Goal: Transaction & Acquisition: Book appointment/travel/reservation

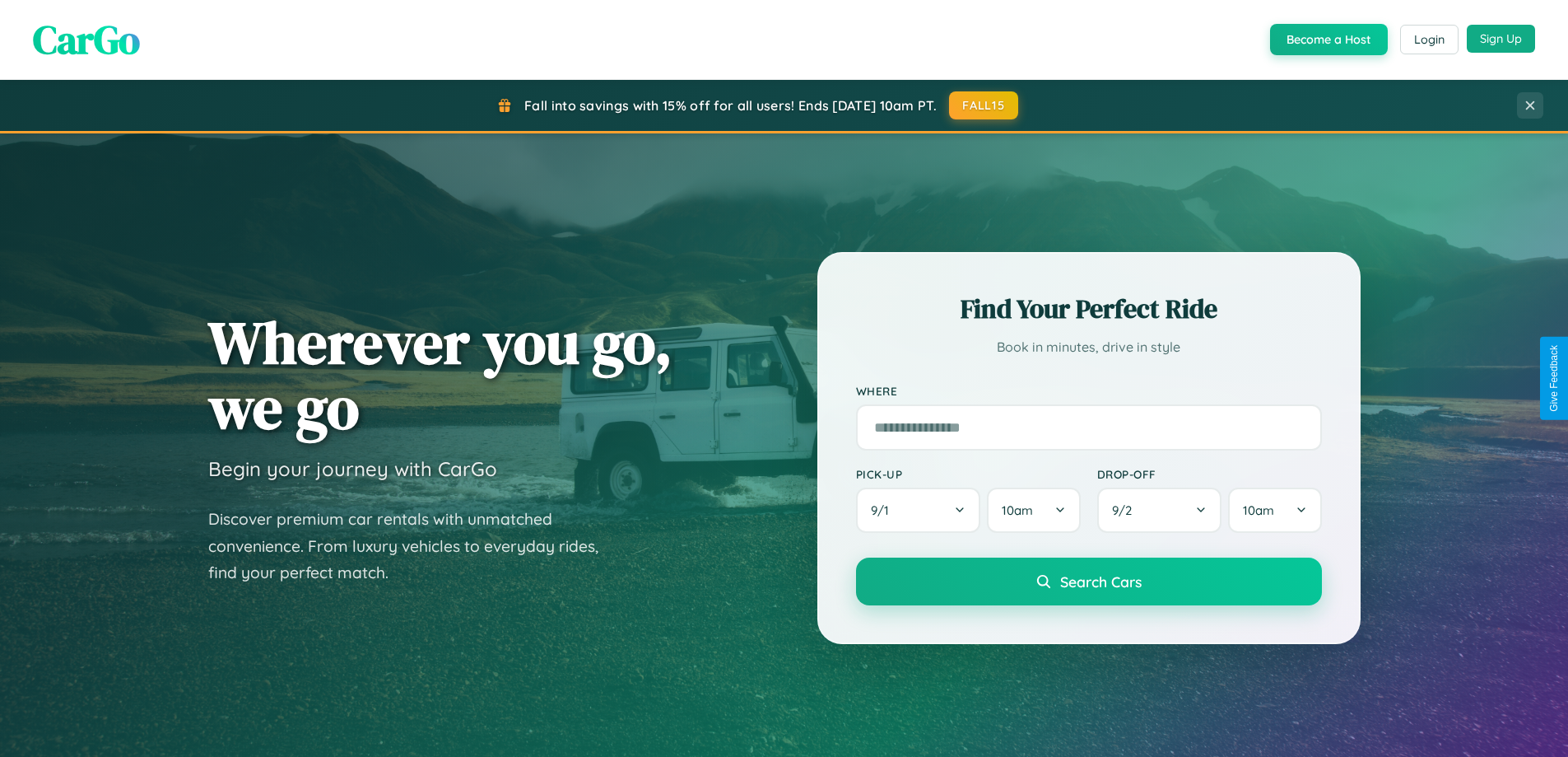
click at [1500, 39] on button "Sign Up" at bounding box center [1500, 38] width 68 height 28
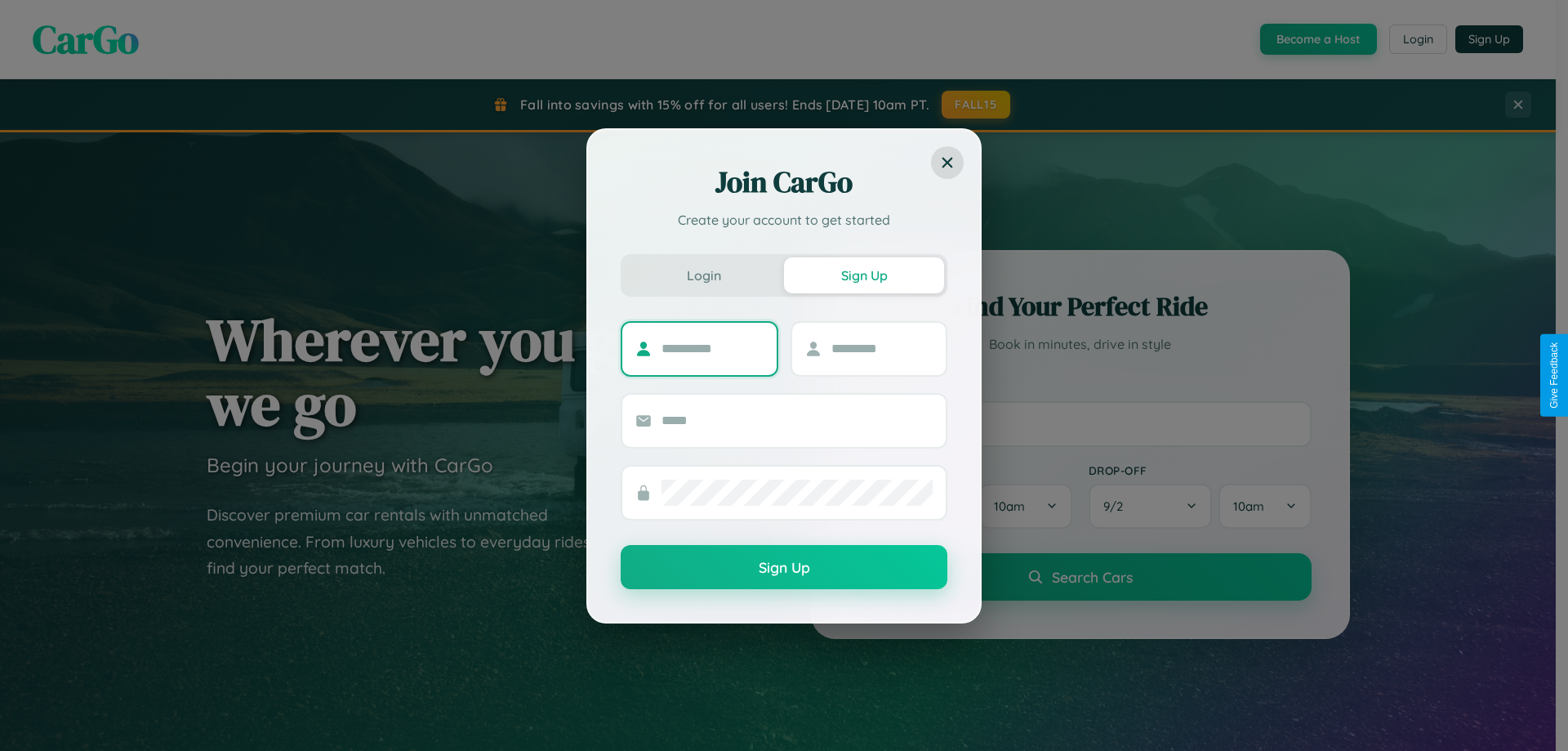
click at [712, 348] on input "text" at bounding box center [712, 348] width 102 height 26
type input "********"
click at [881, 348] on input "text" at bounding box center [883, 348] width 102 height 26
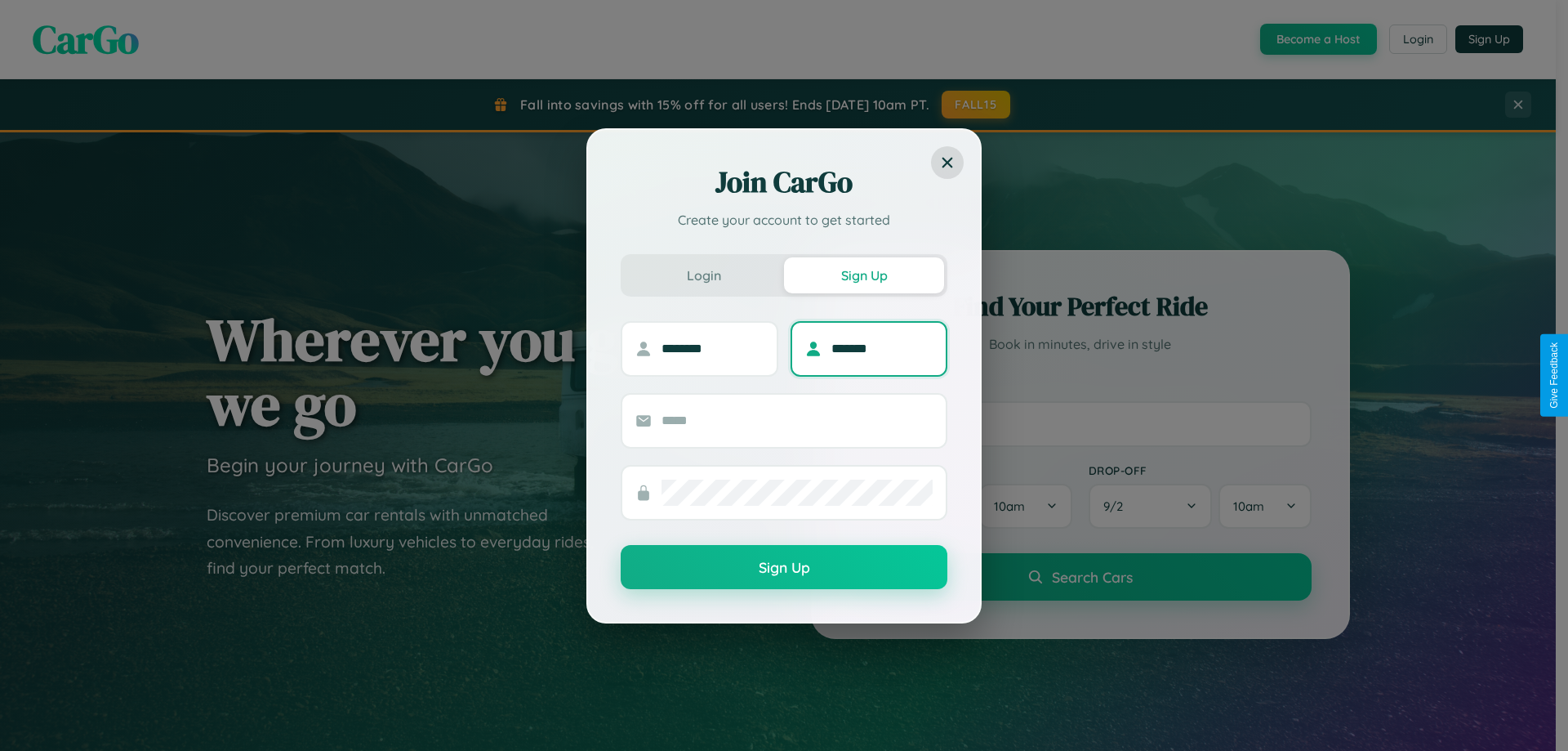
type input "*******"
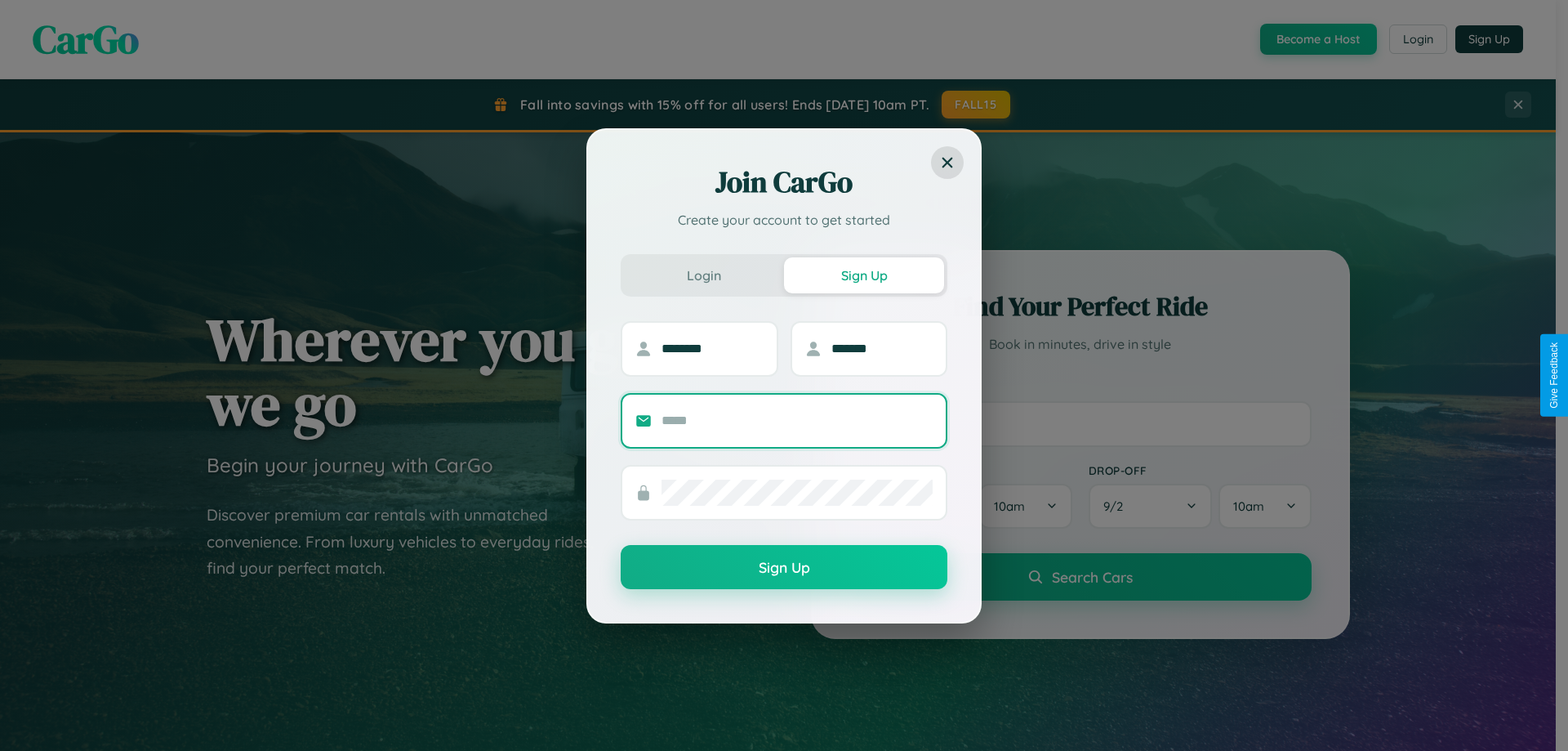
click at [797, 420] on input "text" at bounding box center [797, 420] width 271 height 26
type input "**********"
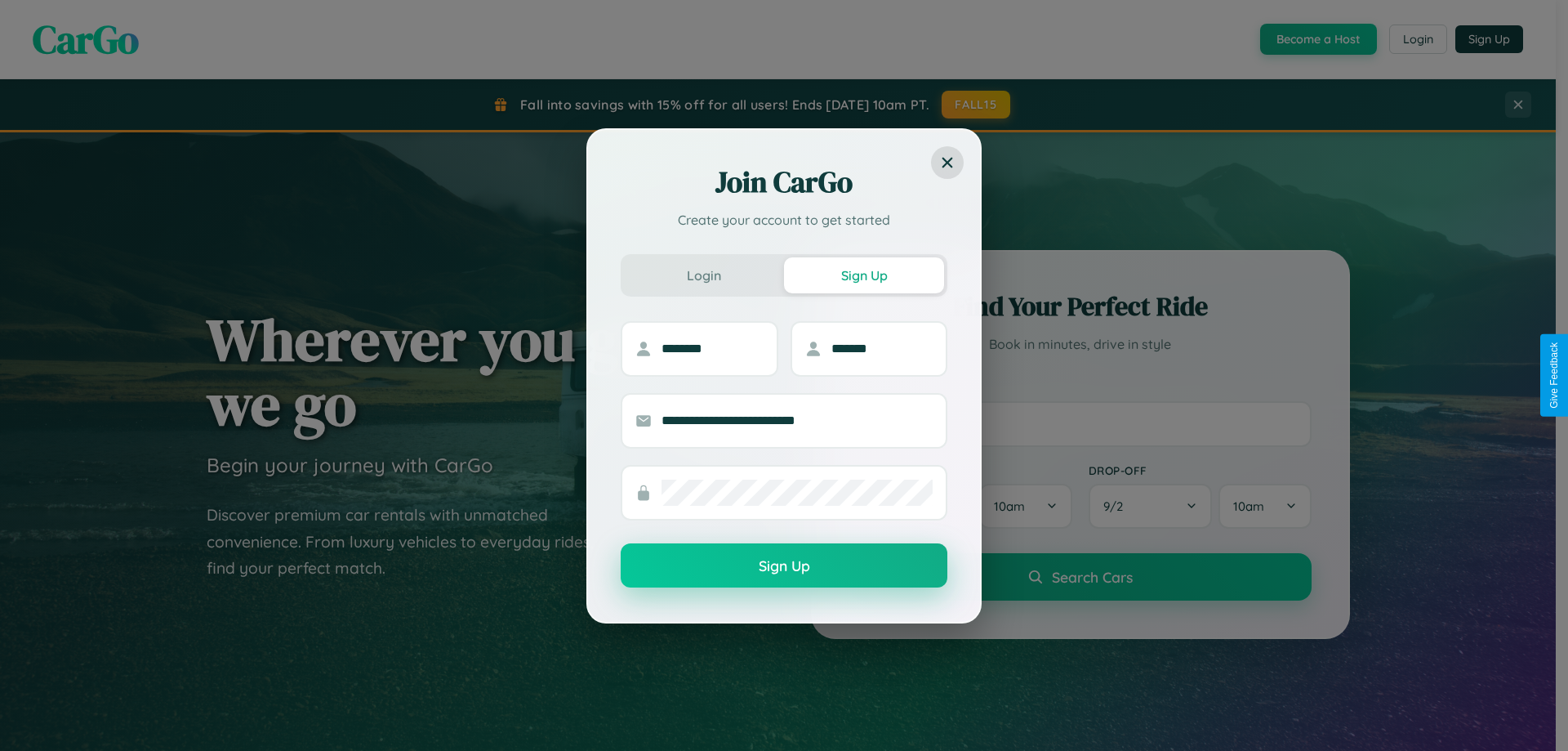
click at [784, 566] on button "Sign Up" at bounding box center [784, 565] width 327 height 44
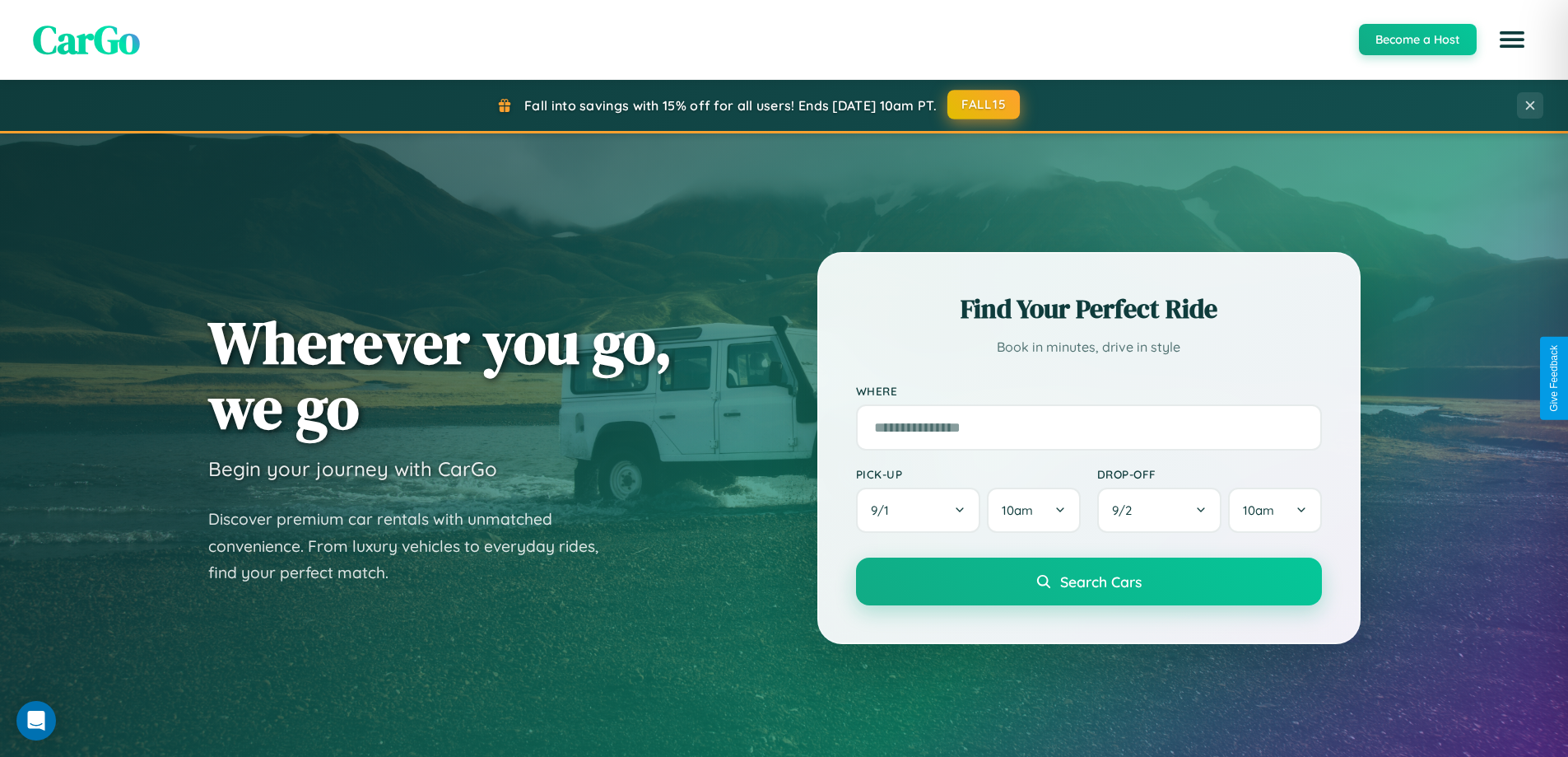
click at [985, 105] on button "FALL15" at bounding box center [984, 105] width 73 height 30
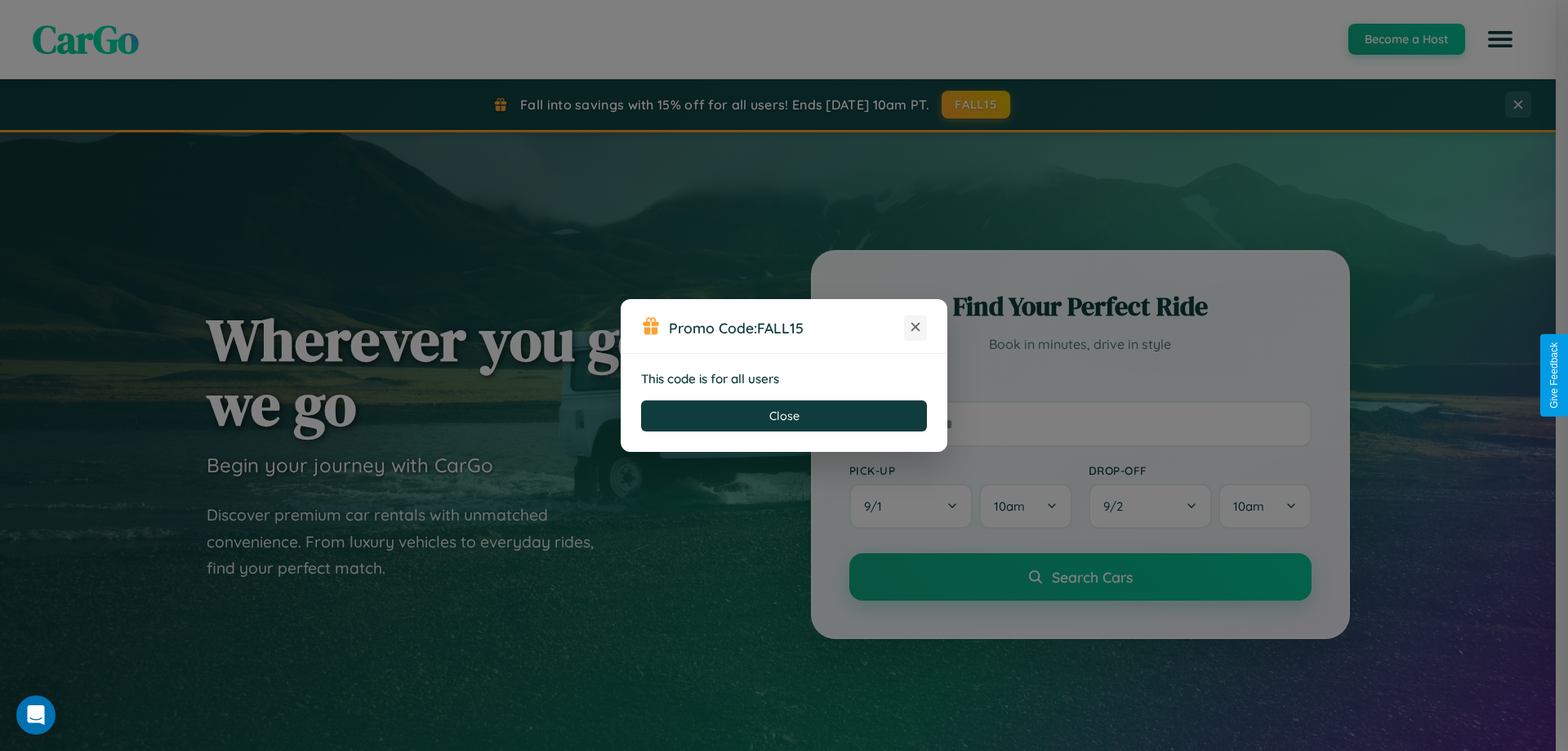
click at [915, 328] on icon at bounding box center [915, 326] width 16 height 16
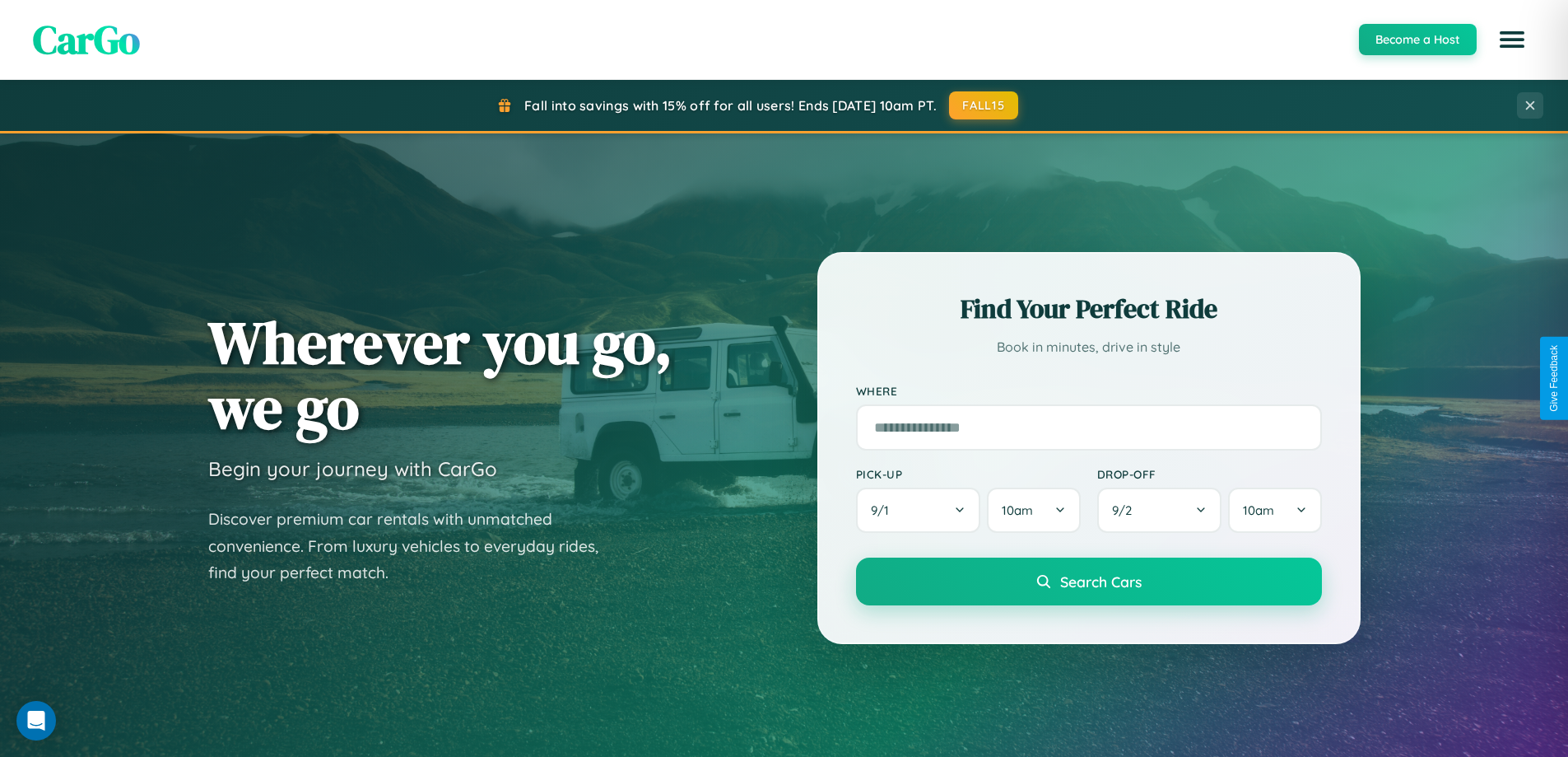
scroll to position [2645, 0]
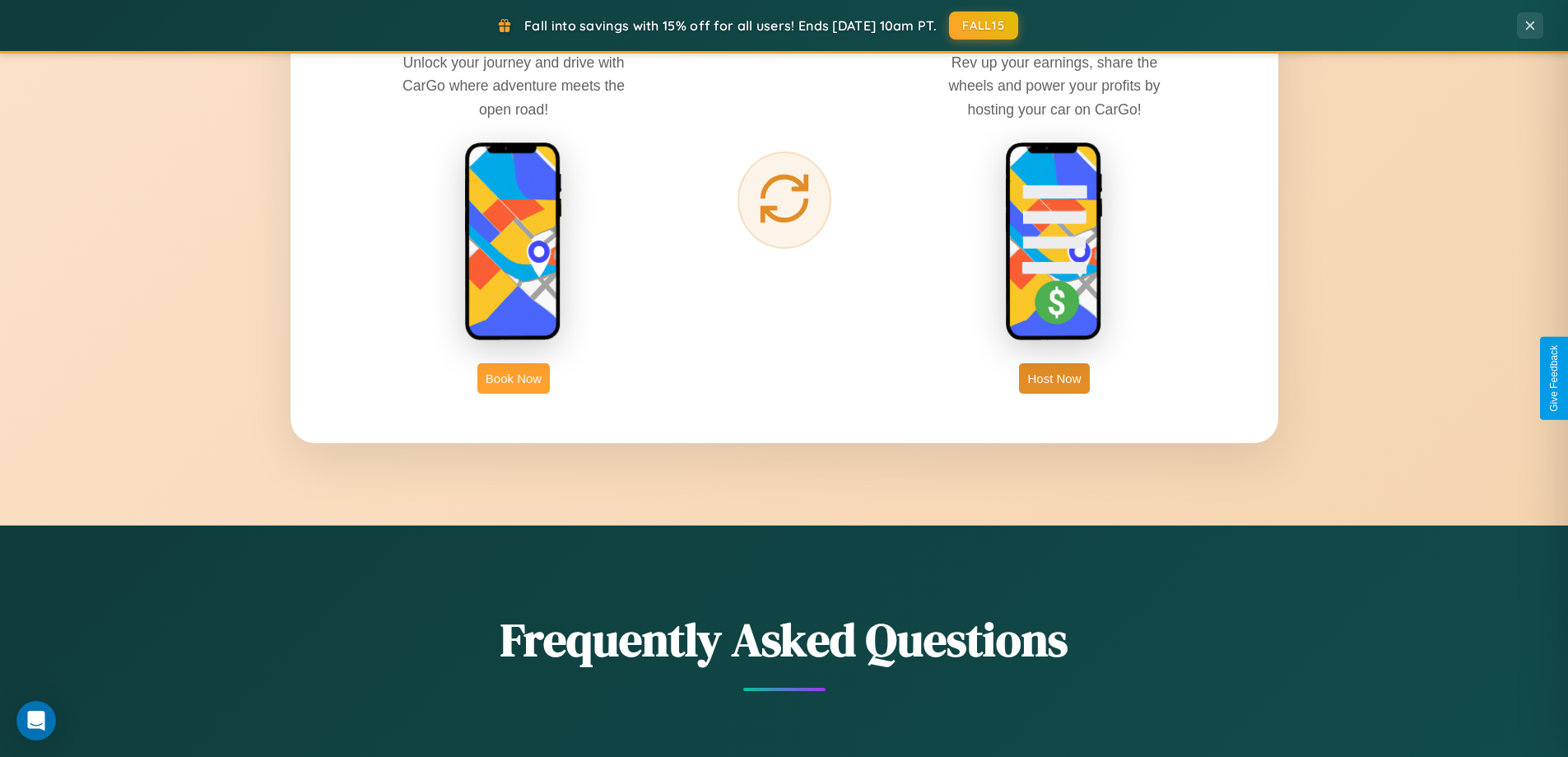
click at [514, 378] on button "Book Now" at bounding box center [514, 378] width 73 height 30
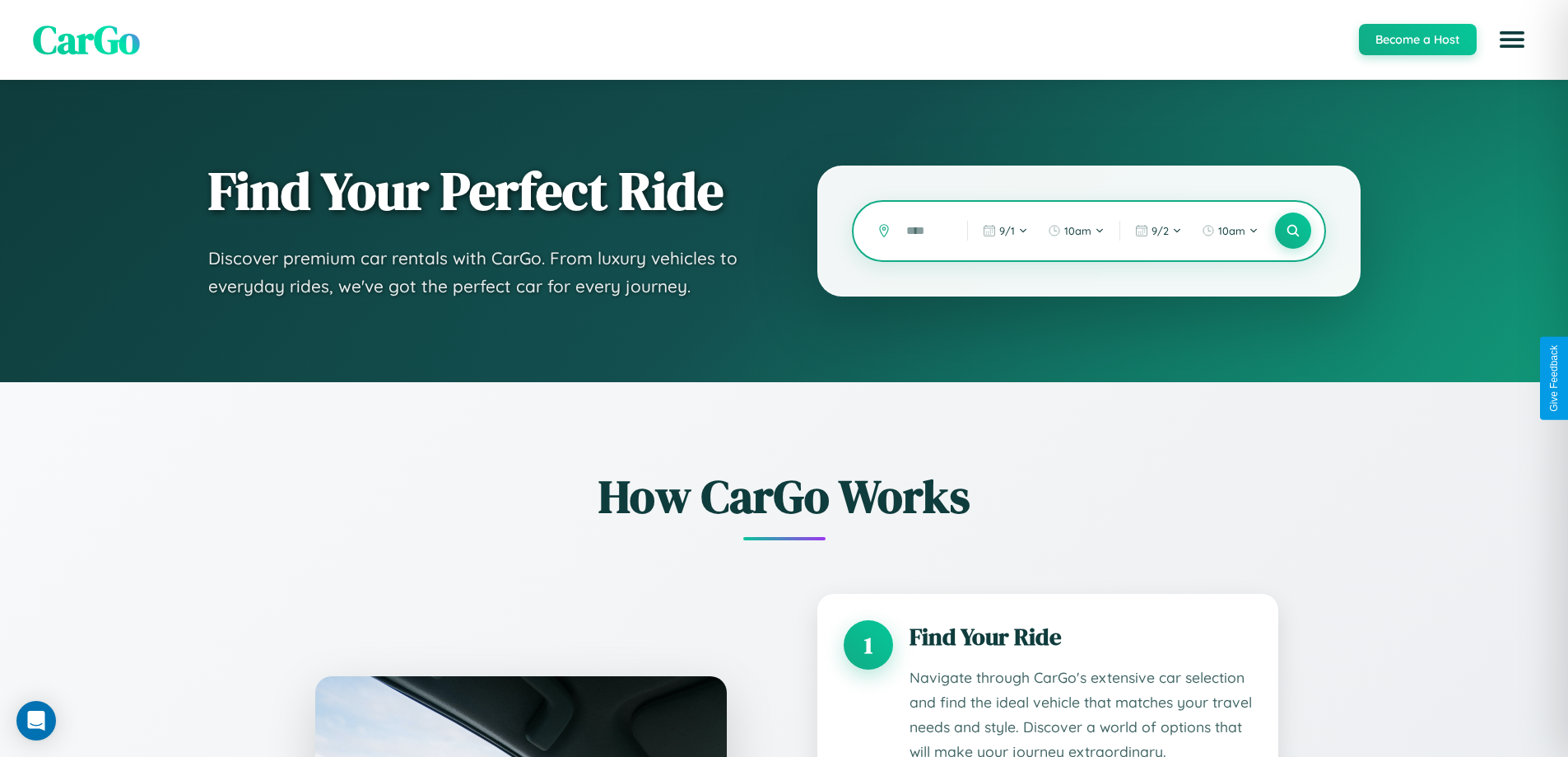
click at [925, 231] on input "text" at bounding box center [925, 231] width 52 height 29
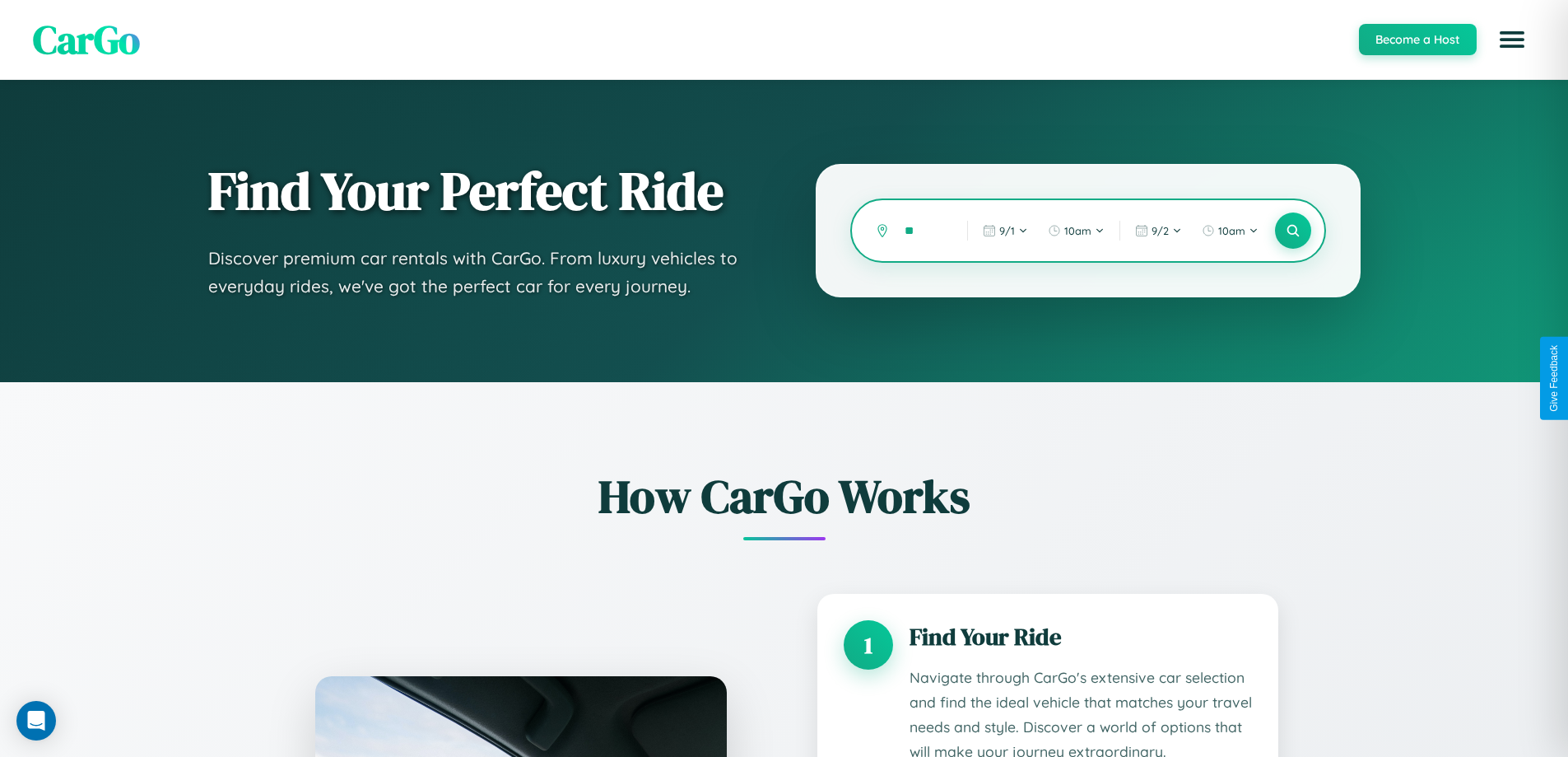
type input "*"
type input "******"
click at [1292, 231] on icon at bounding box center [1293, 231] width 16 height 16
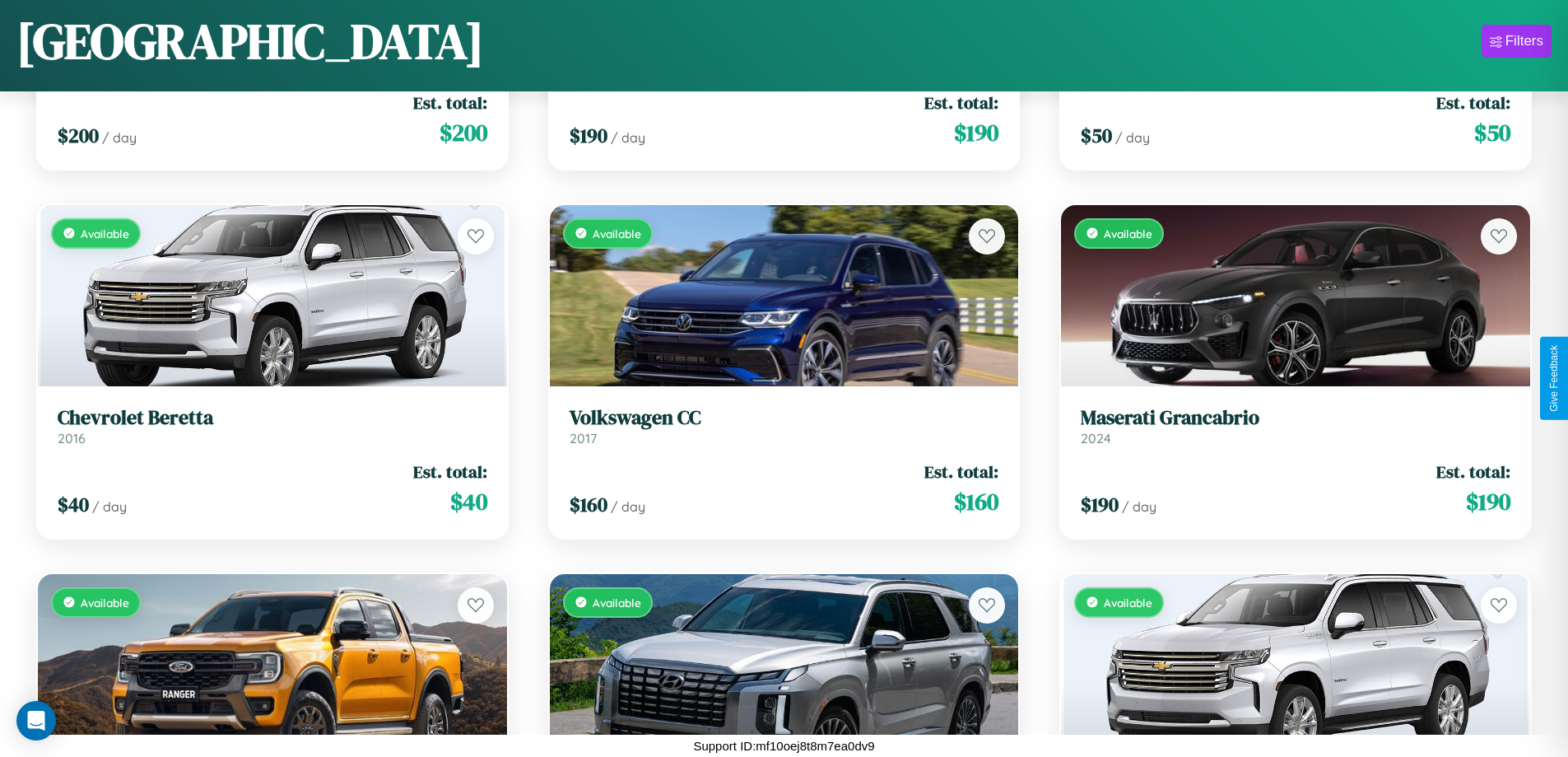
scroll to position [13503, 0]
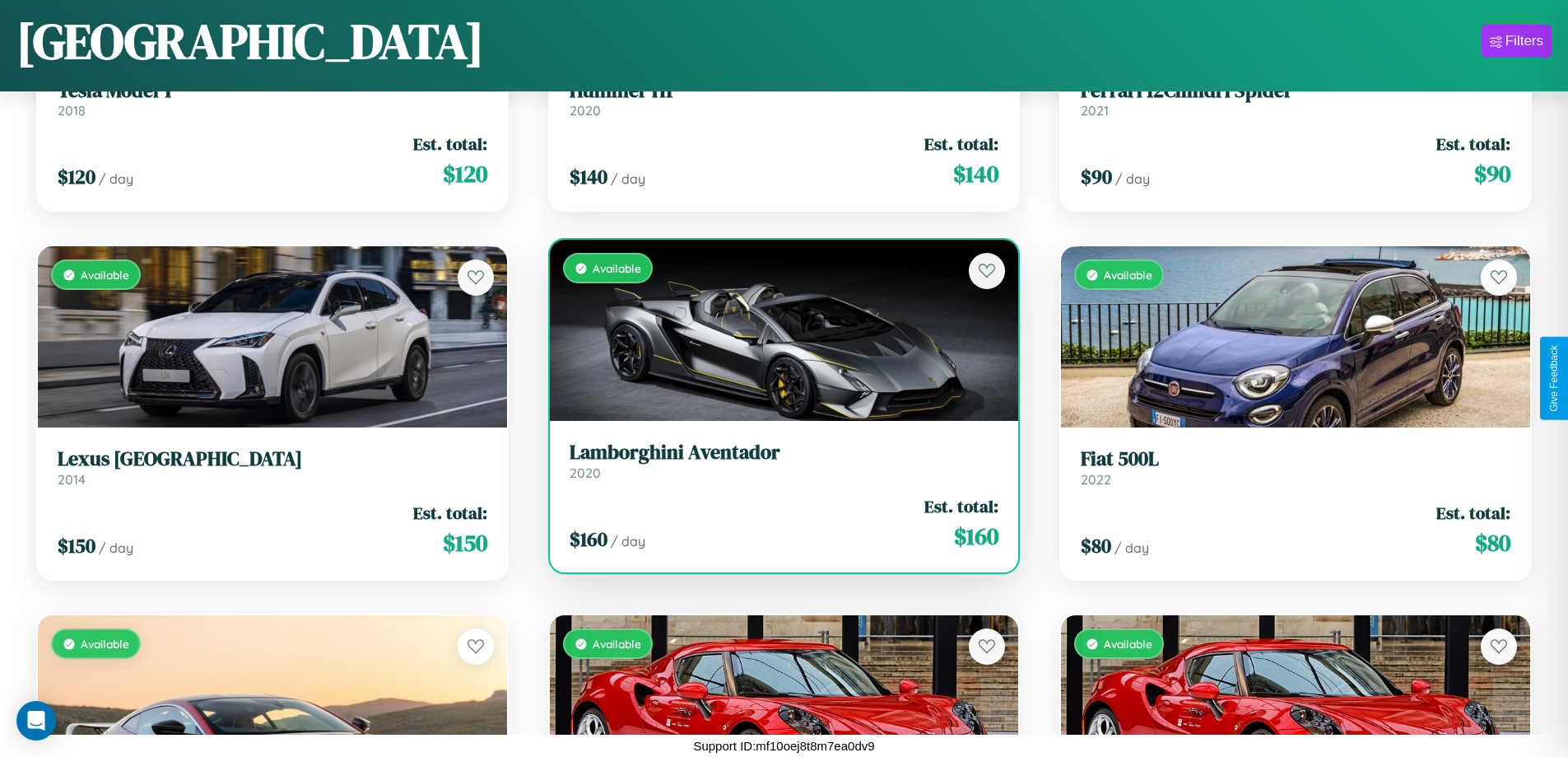
click at [777, 522] on div "$ 160 / day Est. total: $ 160" at bounding box center [784, 523] width 429 height 58
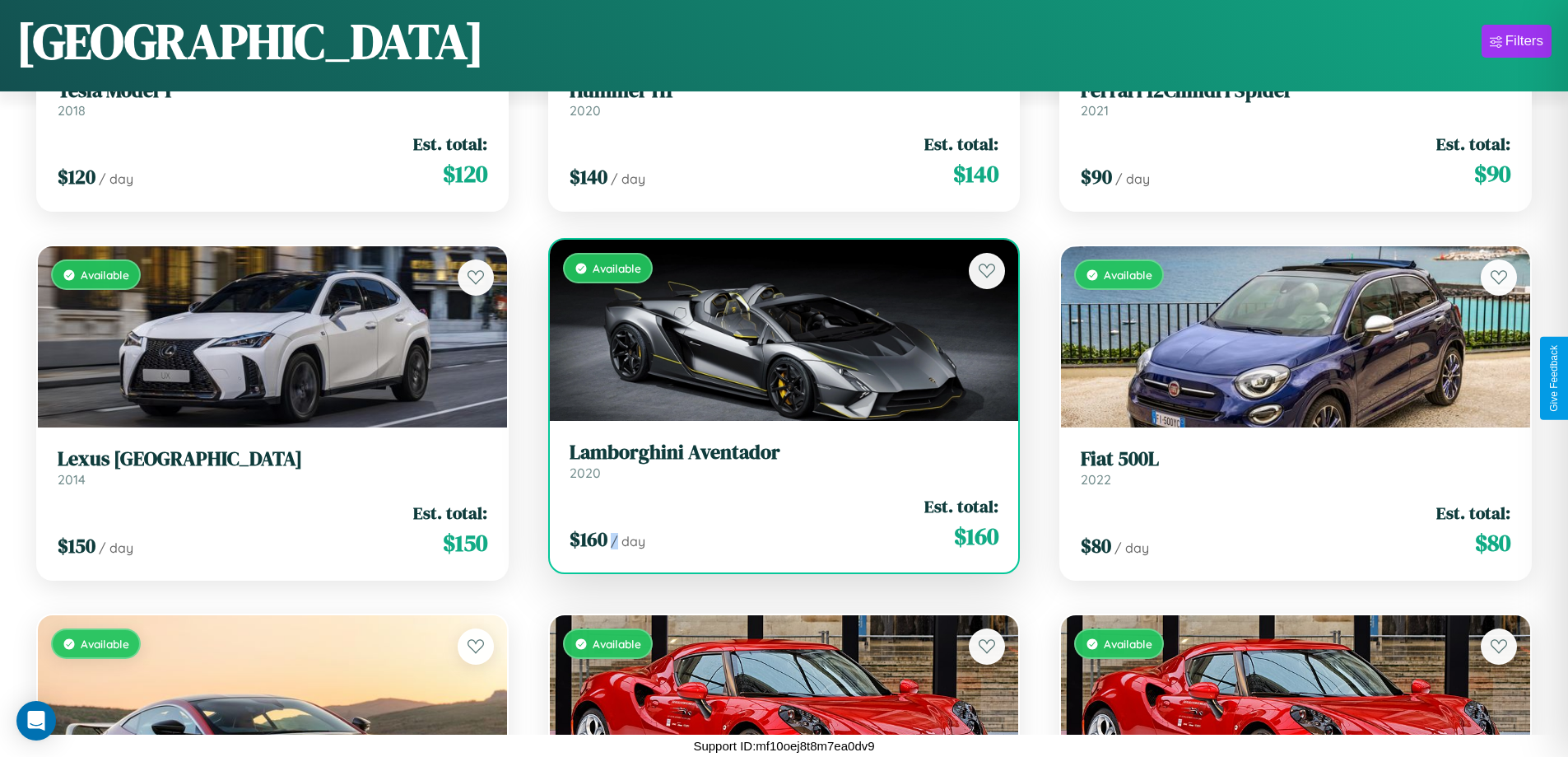
click at [777, 522] on div "$ 160 / day Est. total: $ 160" at bounding box center [784, 523] width 429 height 58
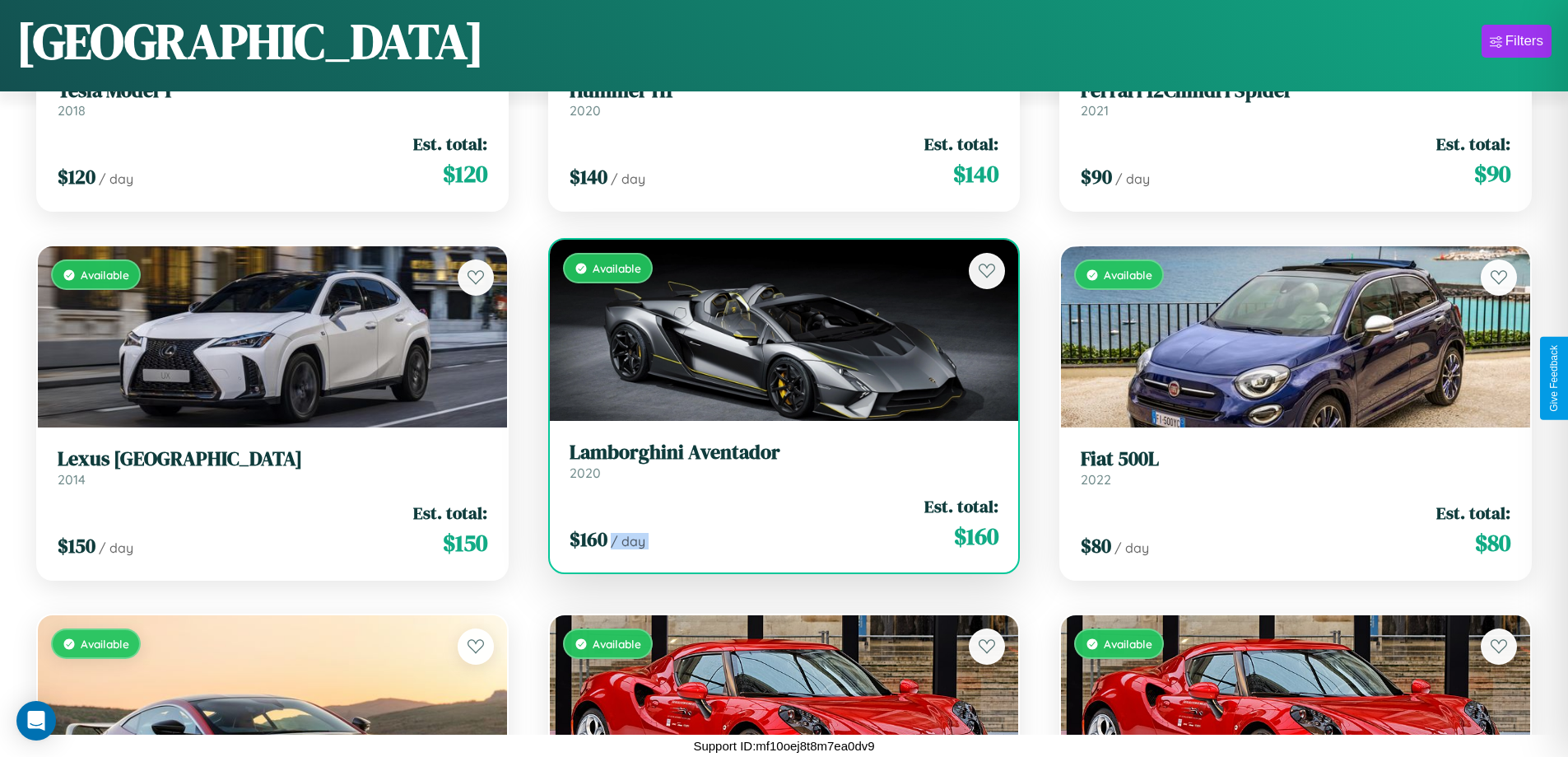
click at [777, 522] on div "$ 160 / day Est. total: $ 160" at bounding box center [784, 523] width 429 height 58
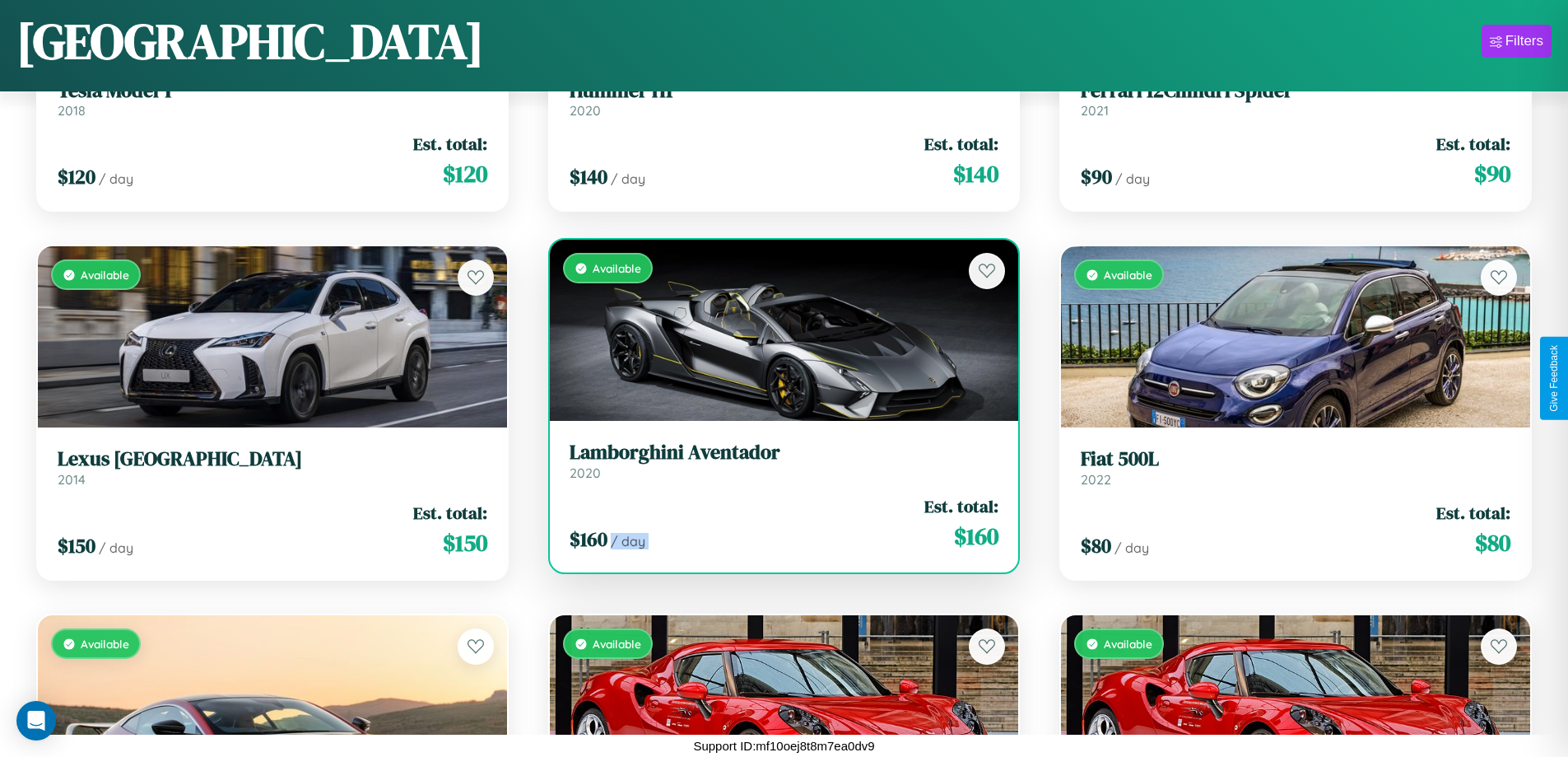
click at [777, 522] on div "$ 160 / day Est. total: $ 160" at bounding box center [784, 523] width 429 height 58
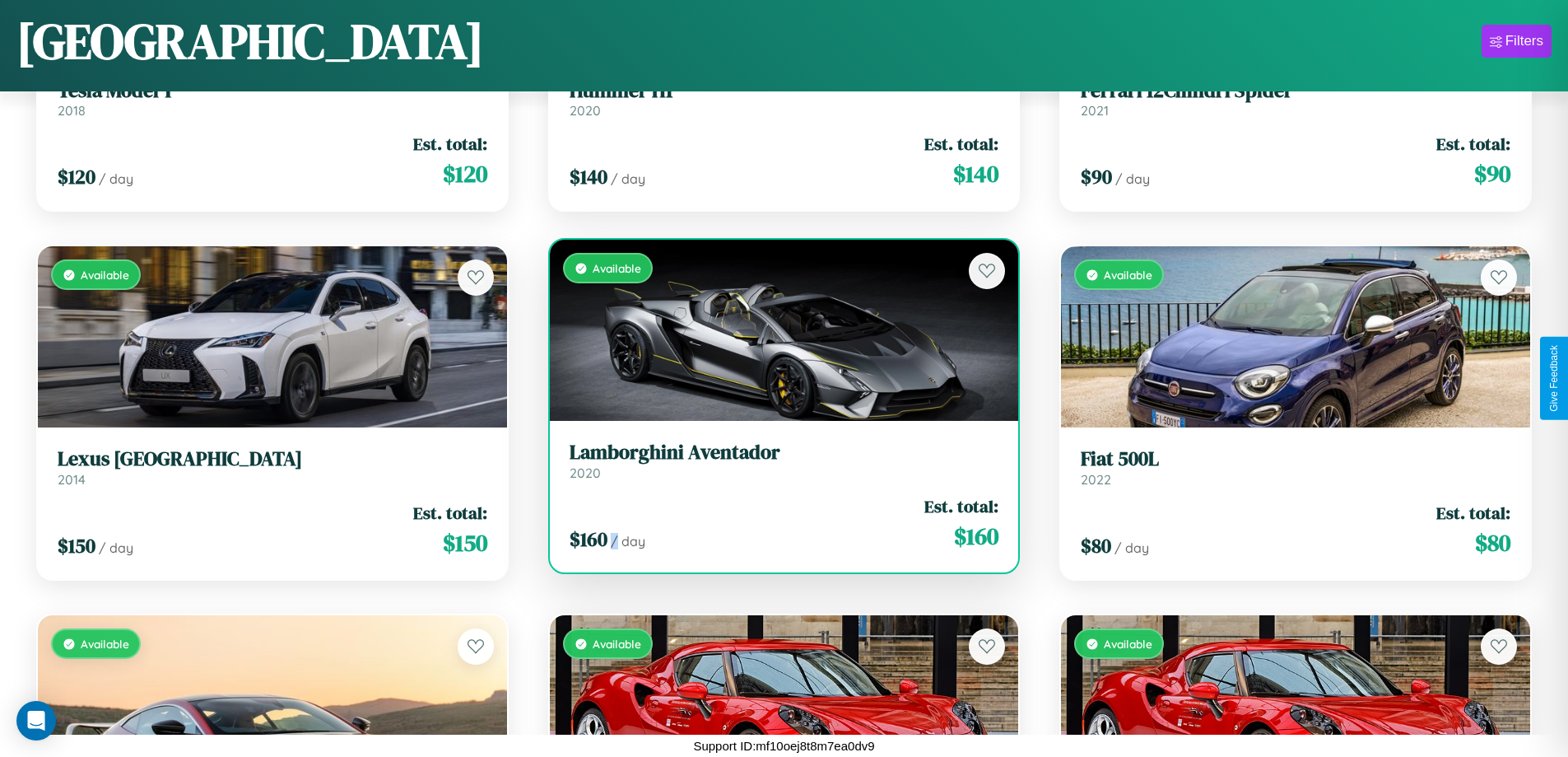
click at [777, 522] on div "$ 160 / day Est. total: $ 160" at bounding box center [784, 523] width 429 height 58
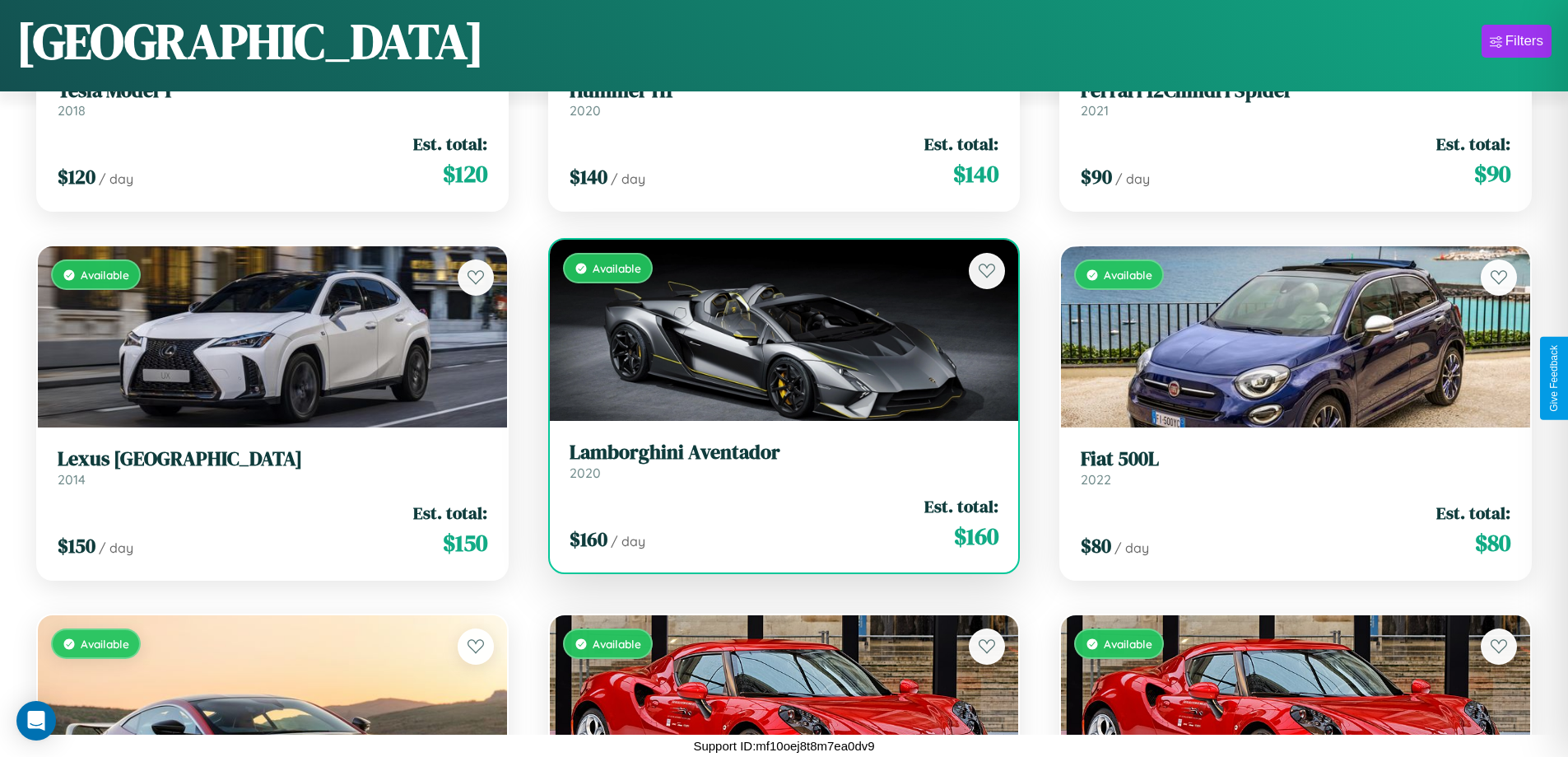
click at [777, 460] on h3 "Lamborghini Aventador" at bounding box center [784, 452] width 429 height 24
